Goal: Information Seeking & Learning: Learn about a topic

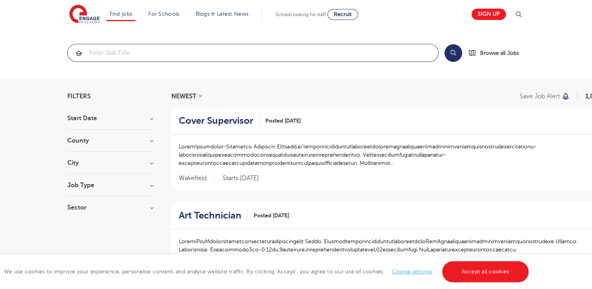
click at [249, 48] on input "search" at bounding box center [253, 52] width 371 height 17
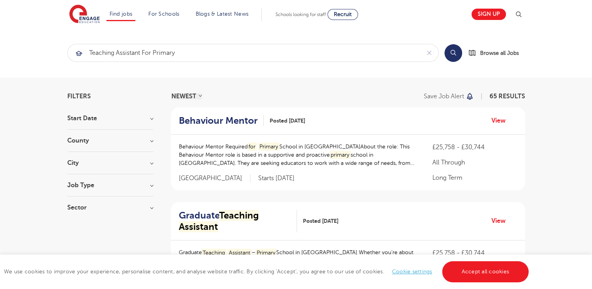
click at [449, 55] on button "Search" at bounding box center [454, 53] width 18 height 18
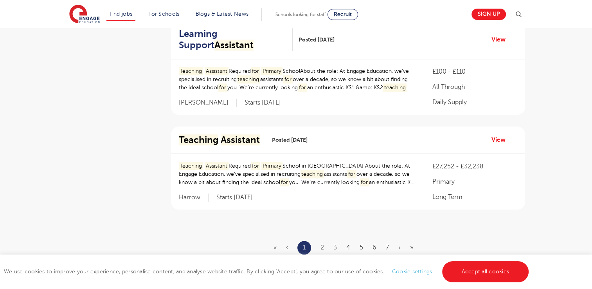
scroll to position [939, 0]
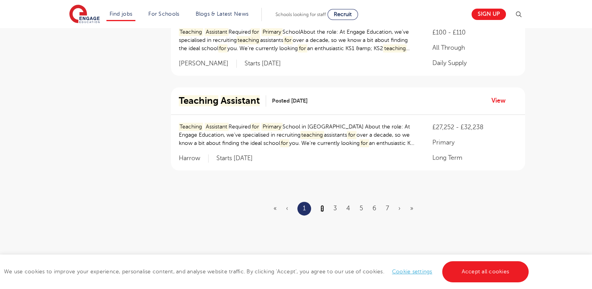
click at [322, 209] on link "2" at bounding box center [323, 208] width 4 height 7
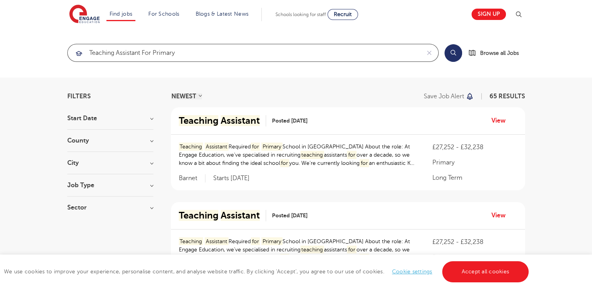
click at [380, 51] on input "teaching assistant for primary" at bounding box center [244, 52] width 353 height 17
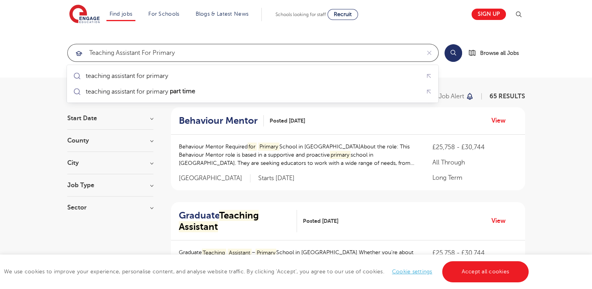
type input "teaching assistant for primary"
click at [102, 144] on div "County [GEOGRAPHIC_DATA] 19 Kirklees 5 [PERSON_NAME] 4 Harrow 4 Brighton & Hove…" at bounding box center [110, 144] width 86 height 14
click at [128, 142] on h3 "County" at bounding box center [110, 140] width 86 height 6
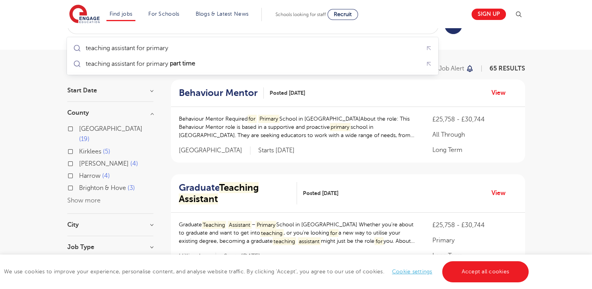
scroll to position [39, 0]
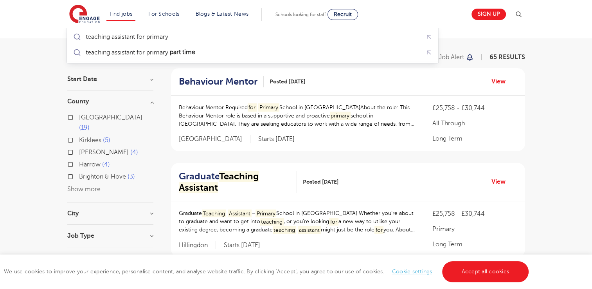
click at [96, 186] on button "Show more" at bounding box center [83, 189] width 33 height 7
click at [91, 186] on span "Calderdale" at bounding box center [94, 189] width 31 height 7
click at [84, 186] on input "Calderdale 3" at bounding box center [81, 188] width 5 height 5
checkbox input "true"
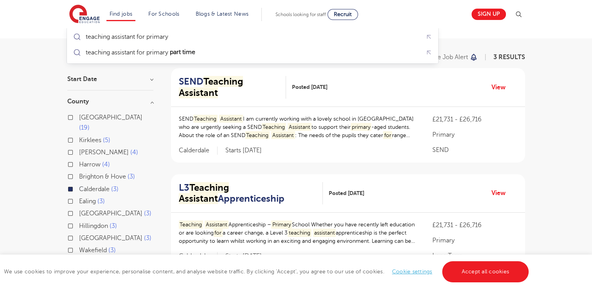
click at [93, 186] on span "Calderdale" at bounding box center [94, 189] width 31 height 7
click at [84, 186] on input "Calderdale 3" at bounding box center [81, 188] width 5 height 5
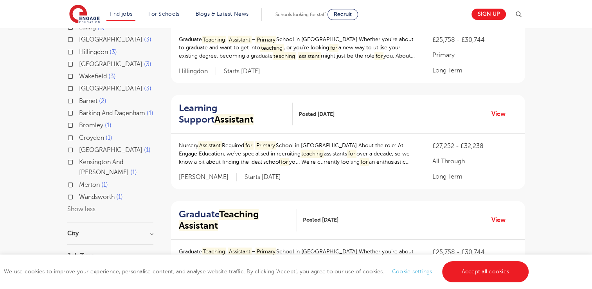
scroll to position [235, 0]
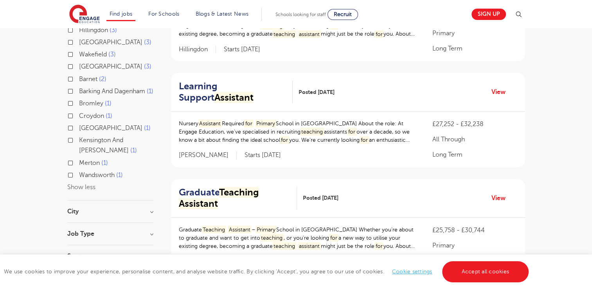
click at [106, 209] on h3 "City" at bounding box center [110, 211] width 86 height 6
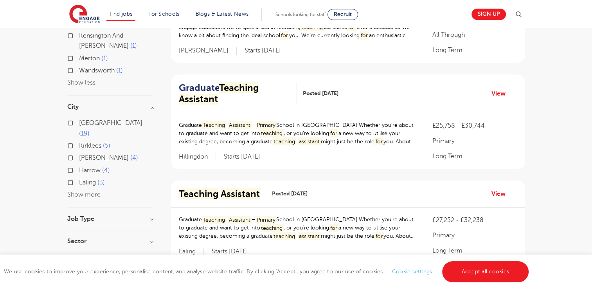
scroll to position [352, 0]
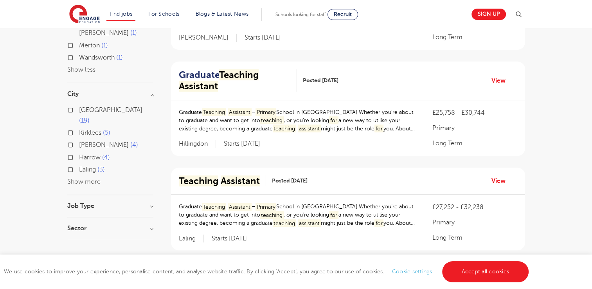
click at [91, 178] on button "Show more" at bounding box center [83, 181] width 33 height 7
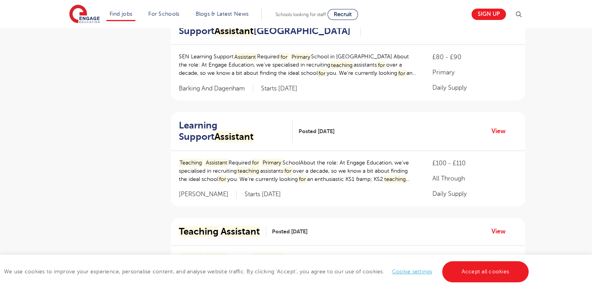
scroll to position [665, 0]
